Goal: Check status: Check status

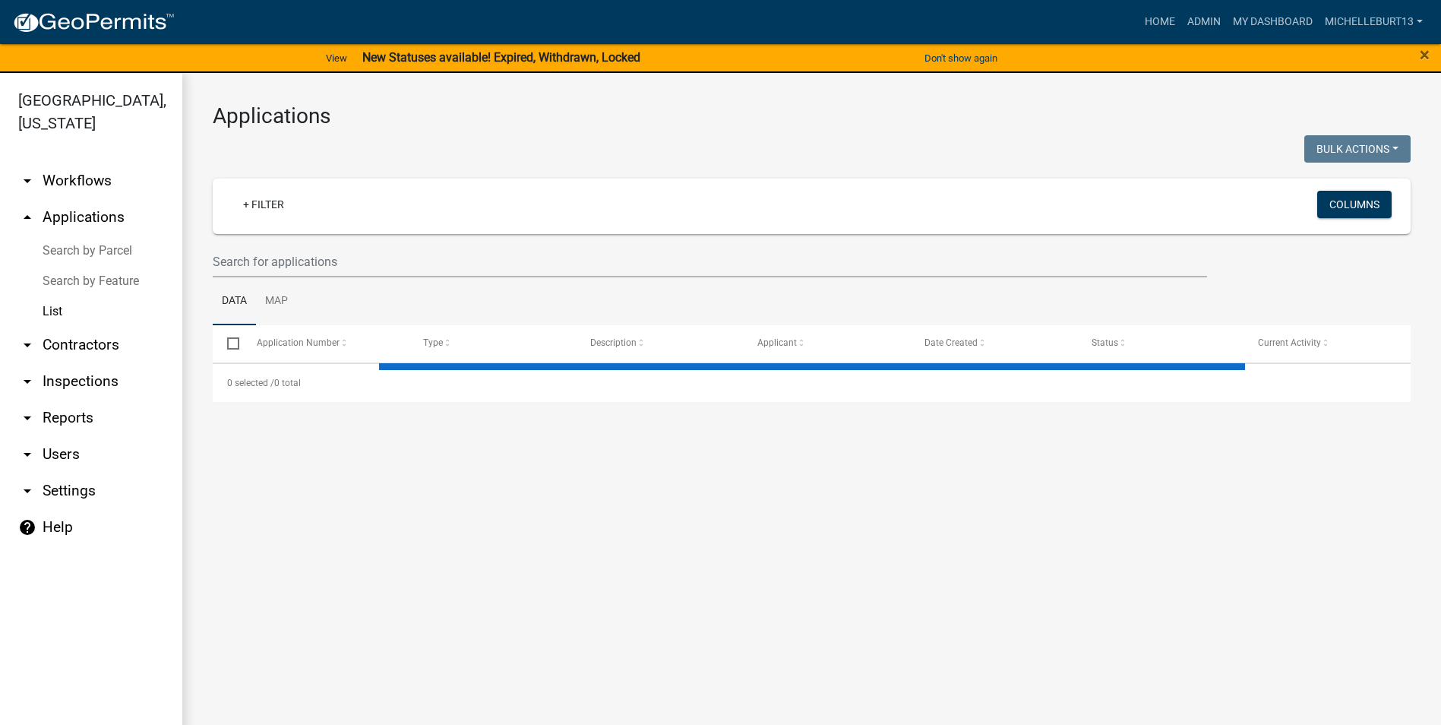
select select "3: 100"
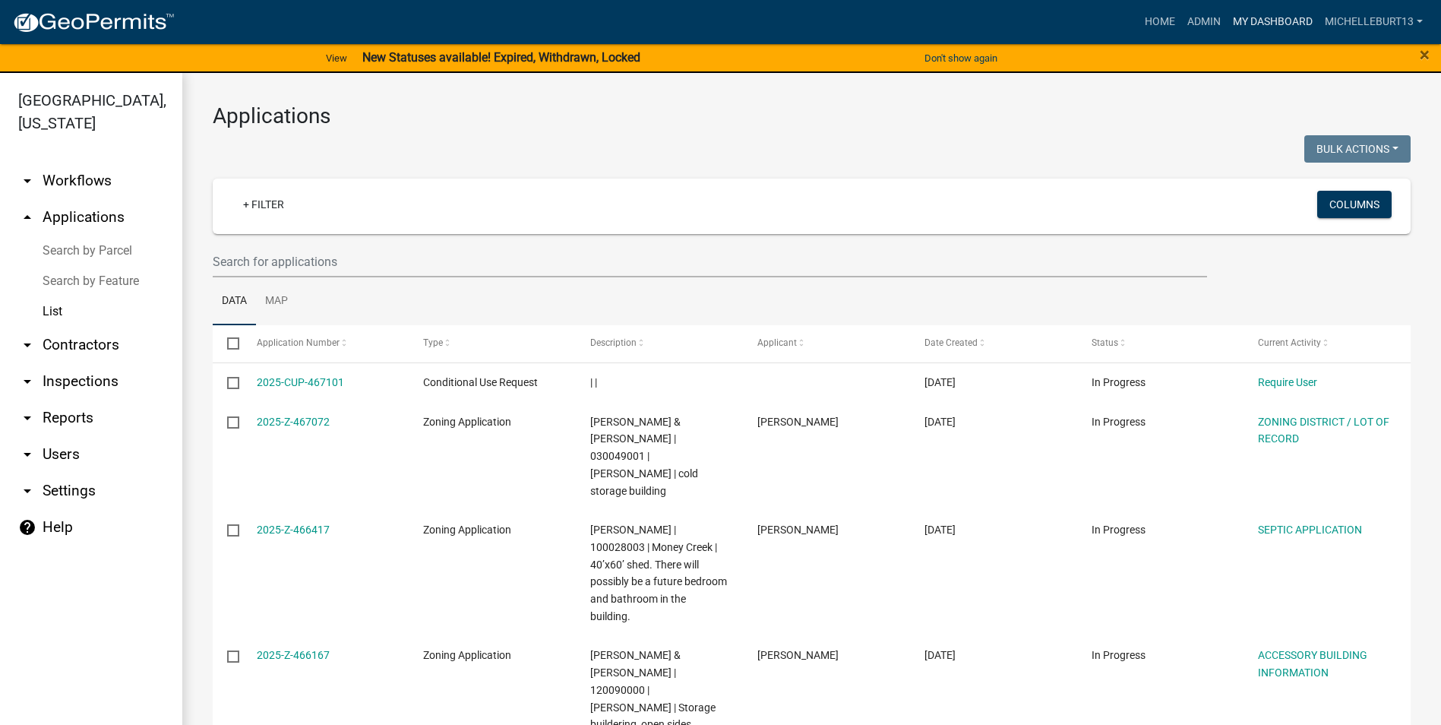
click at [1291, 19] on link "My Dashboard" at bounding box center [1273, 22] width 92 height 29
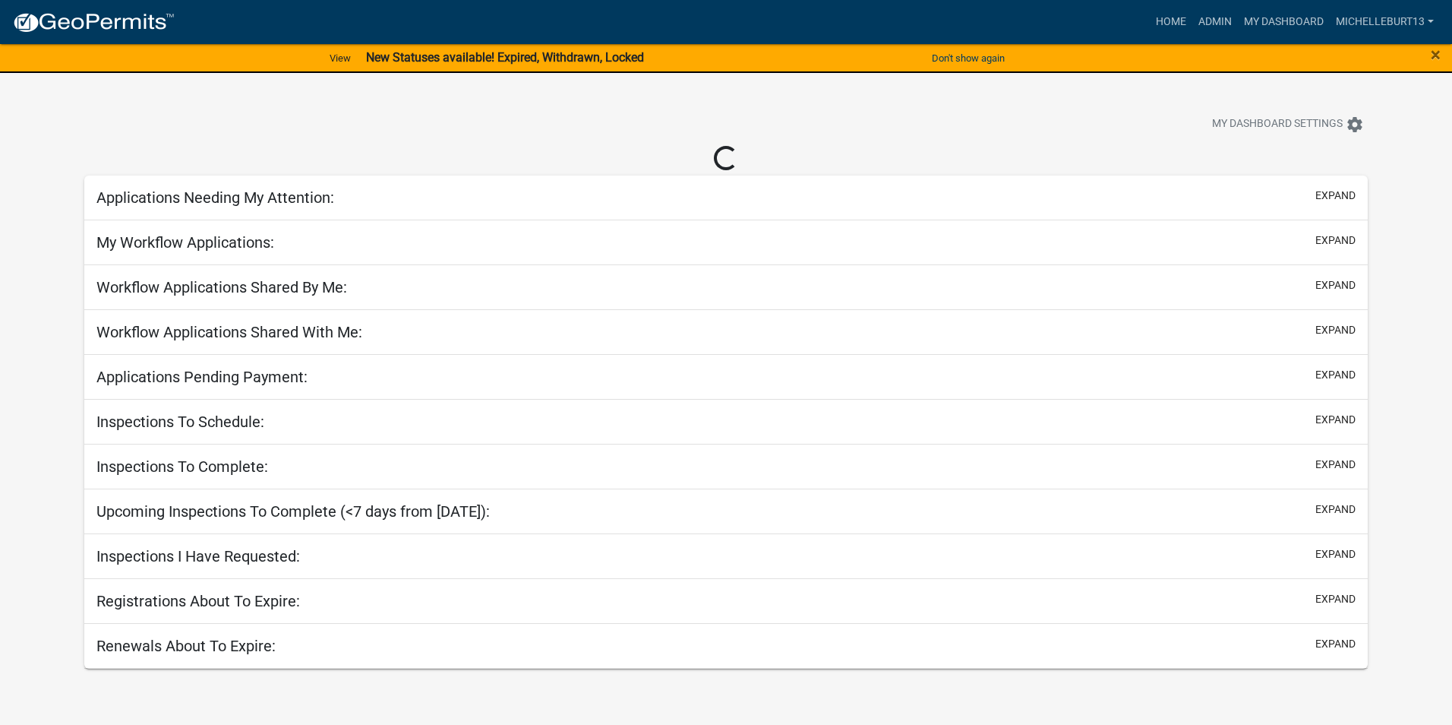
select select "3: 100"
